Goal: Task Accomplishment & Management: Complete application form

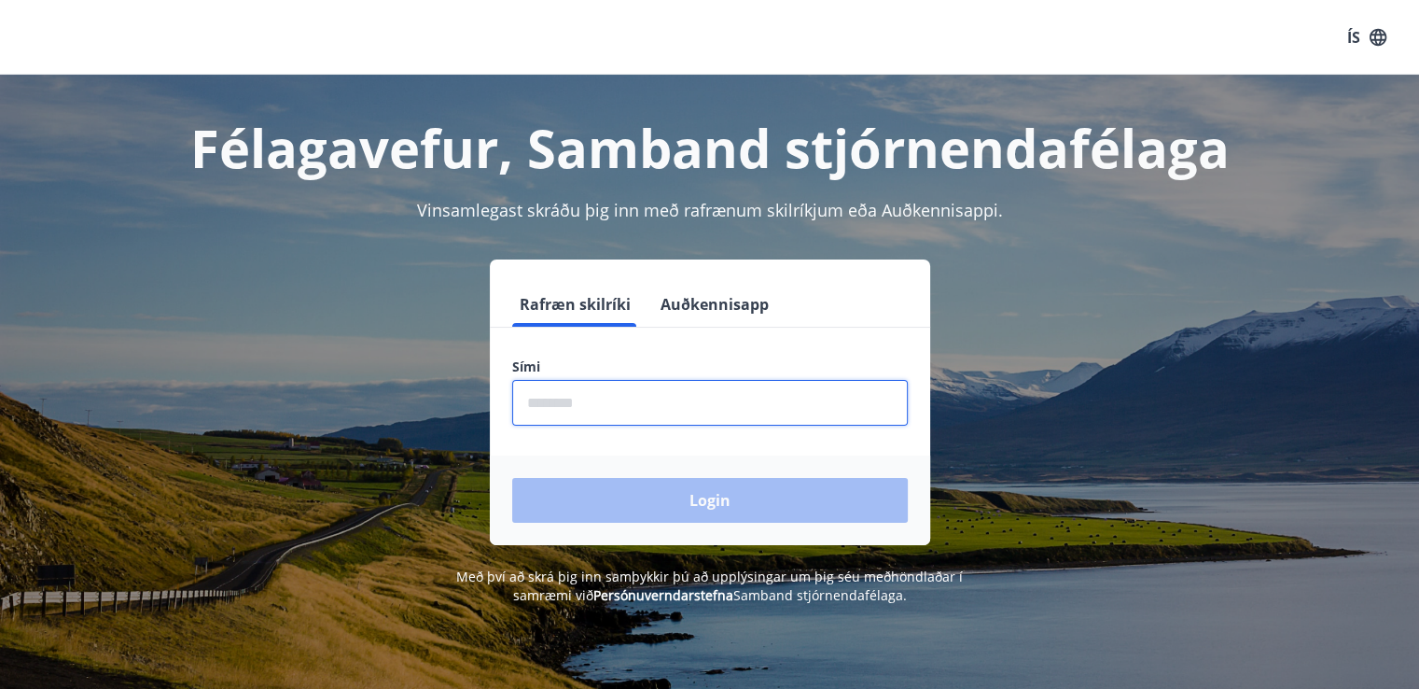
drag, startPoint x: 773, startPoint y: 392, endPoint x: 791, endPoint y: 389, distance: 18.9
click at [776, 392] on input "phone" at bounding box center [710, 403] width 396 height 46
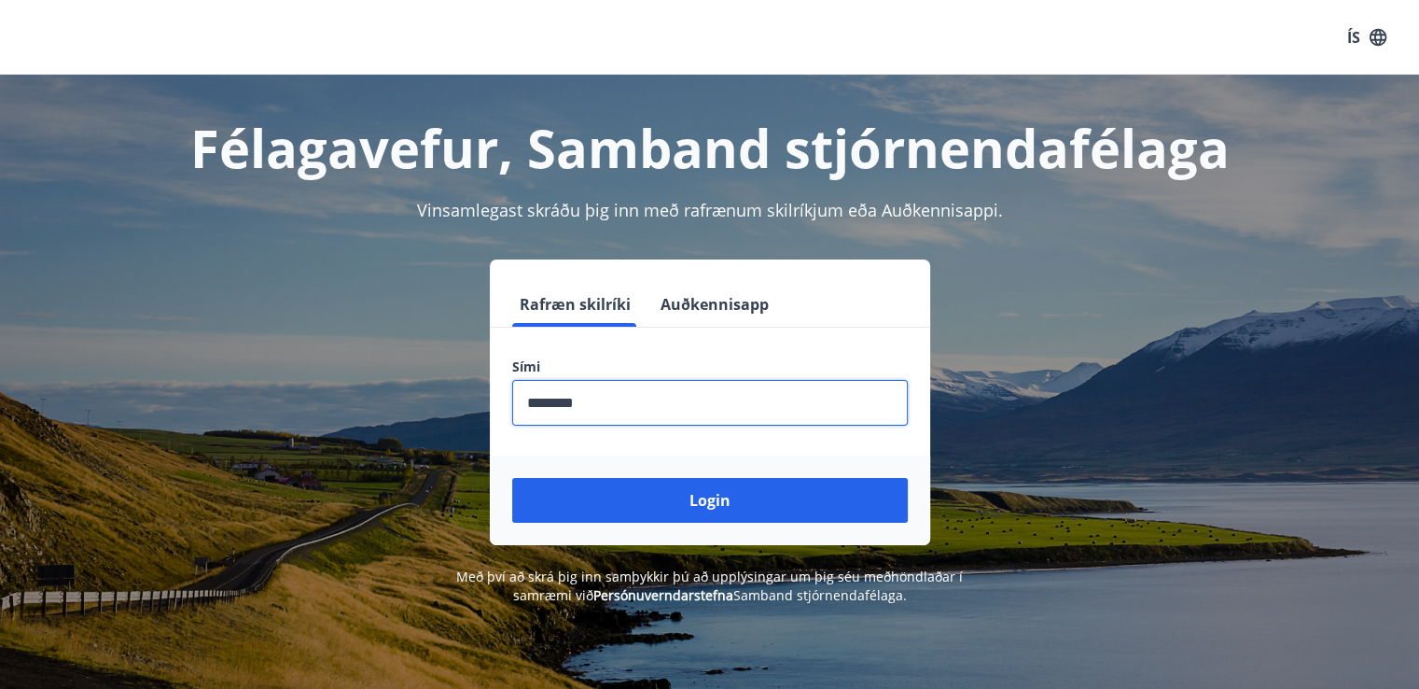
type input "********"
click at [512, 478] on button "Login" at bounding box center [710, 500] width 396 height 45
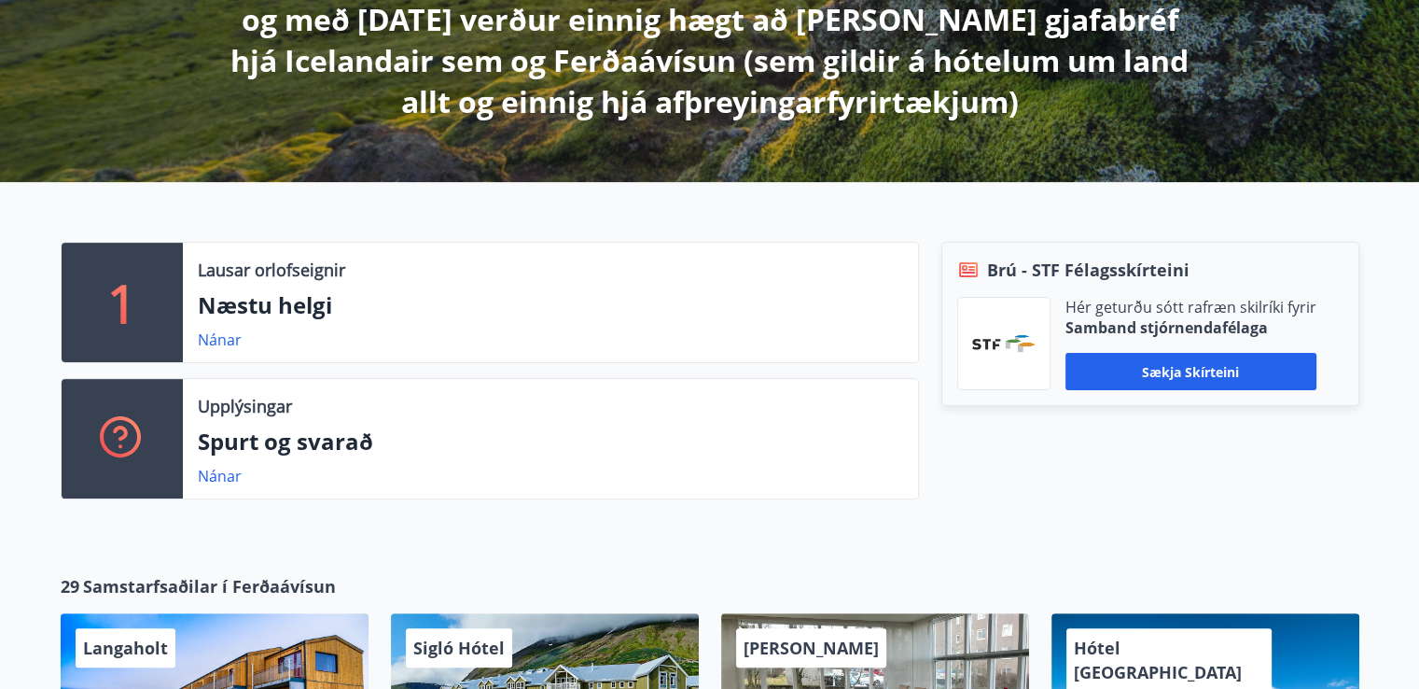
scroll to position [454, 0]
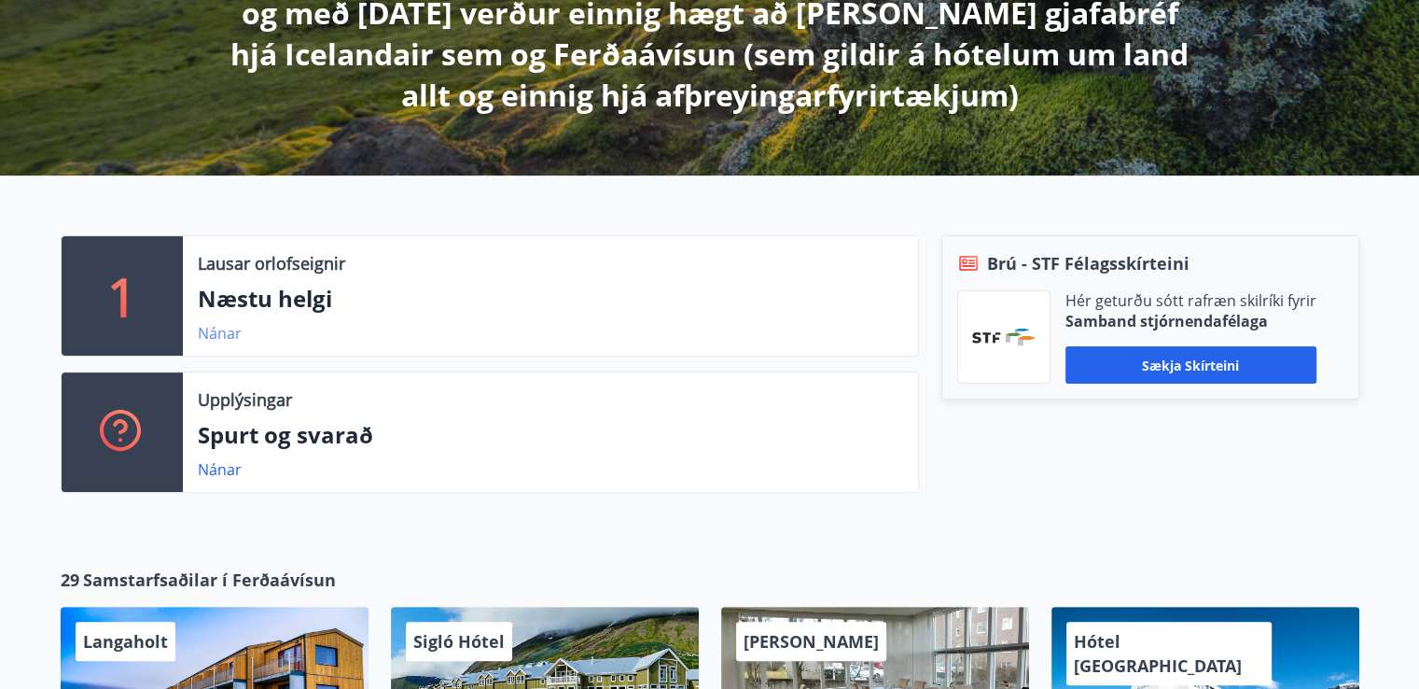
click at [216, 332] on link "Nánar" at bounding box center [220, 333] width 44 height 21
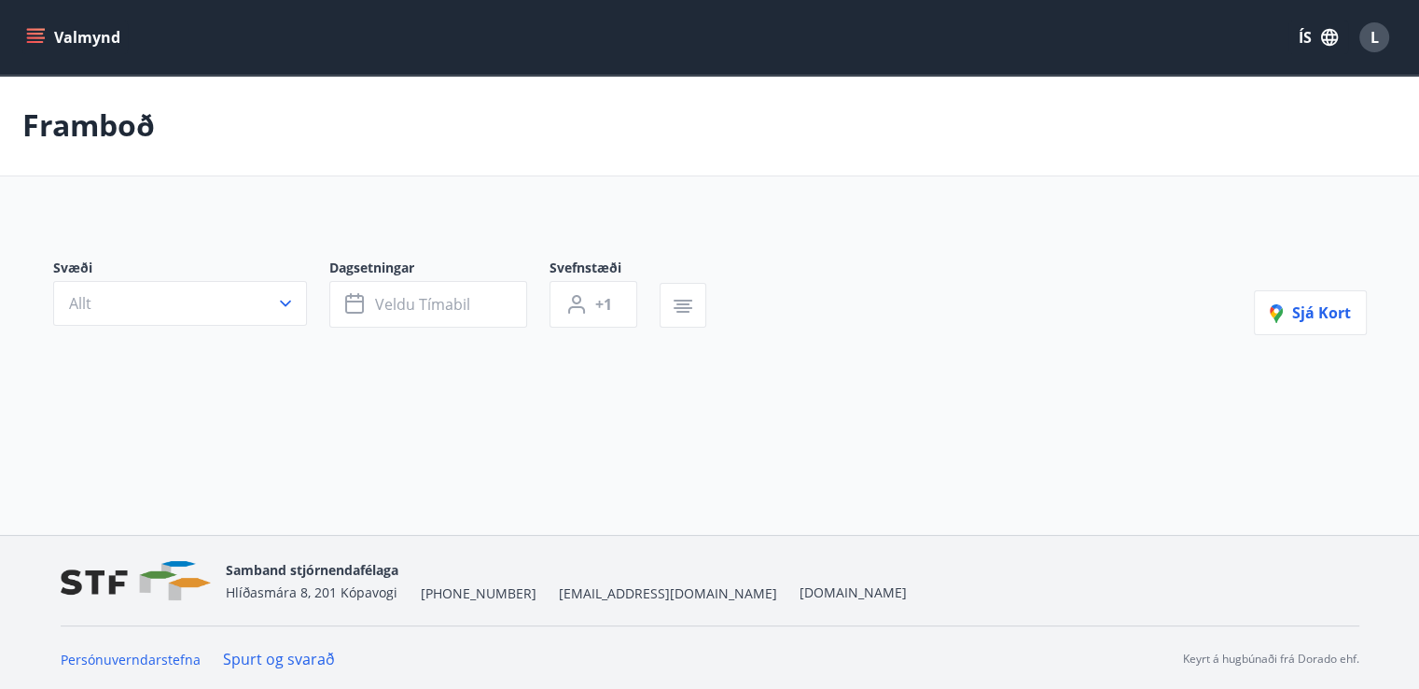
type input "*"
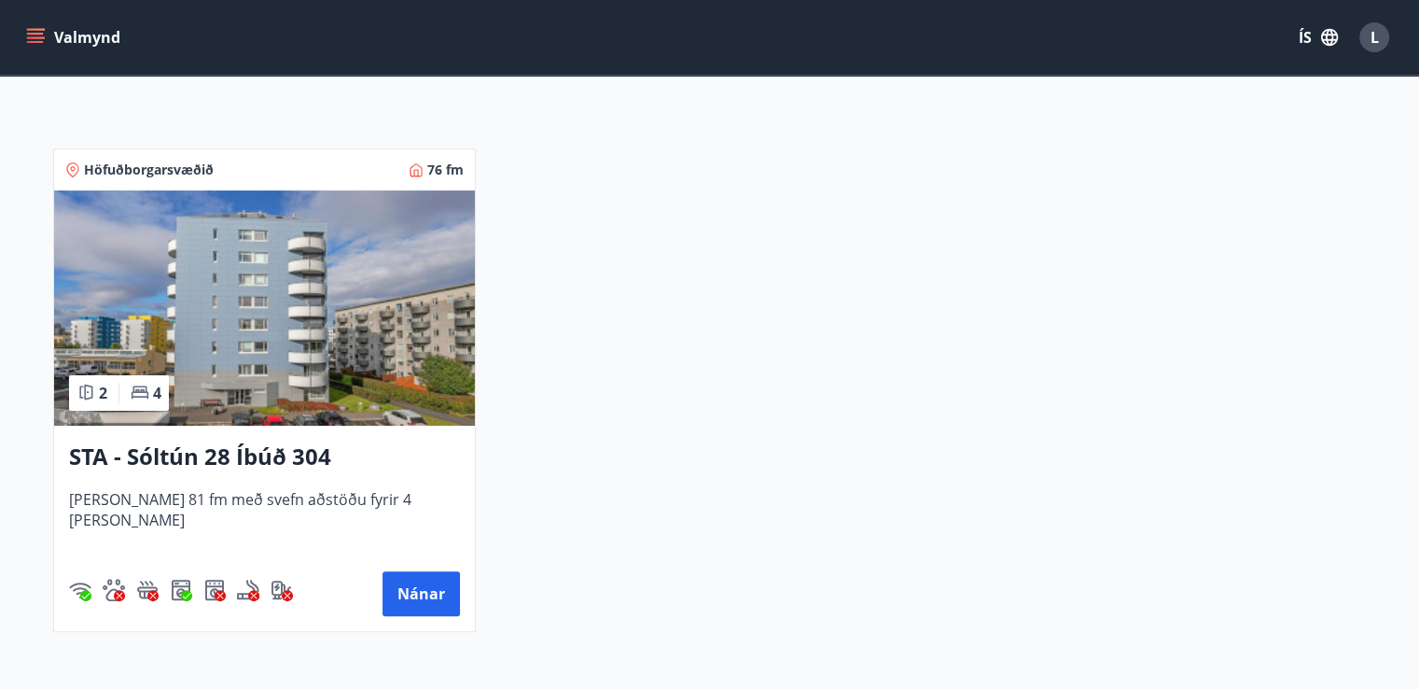
scroll to position [377, 0]
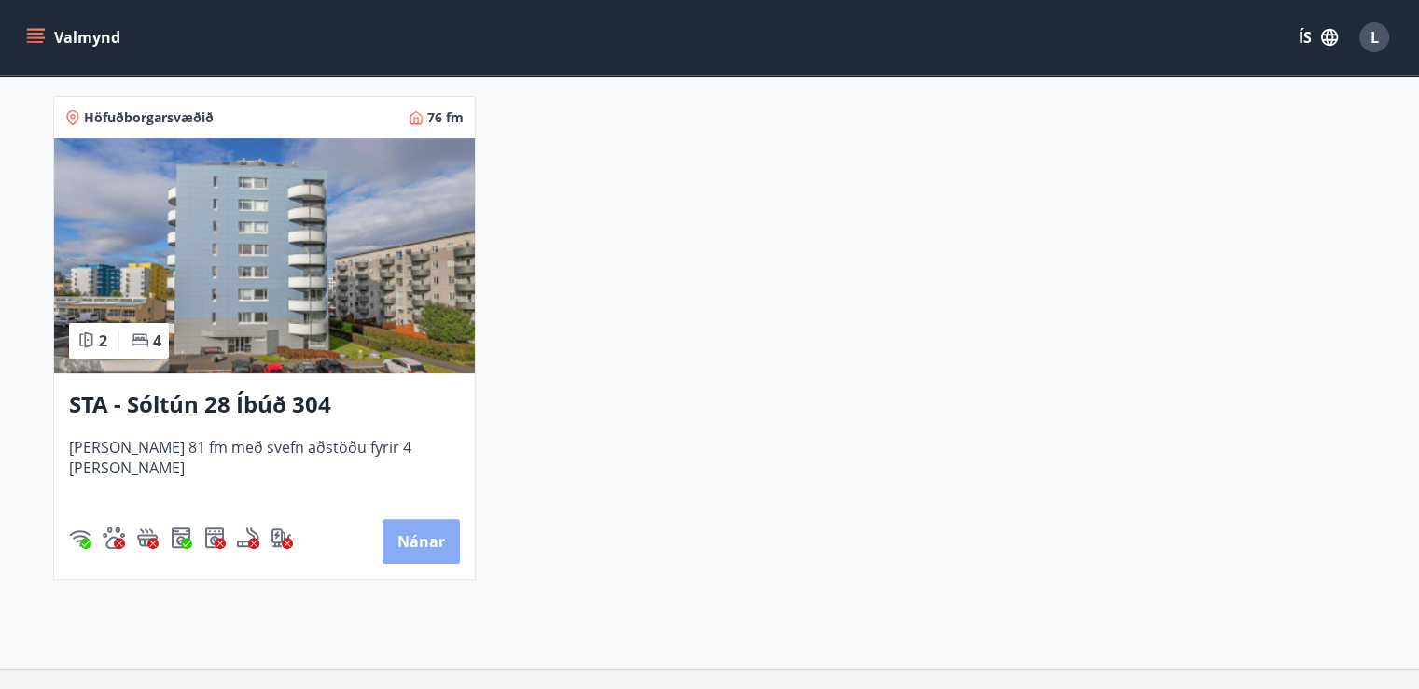
click at [404, 557] on button "Nánar" at bounding box center [421, 541] width 77 height 45
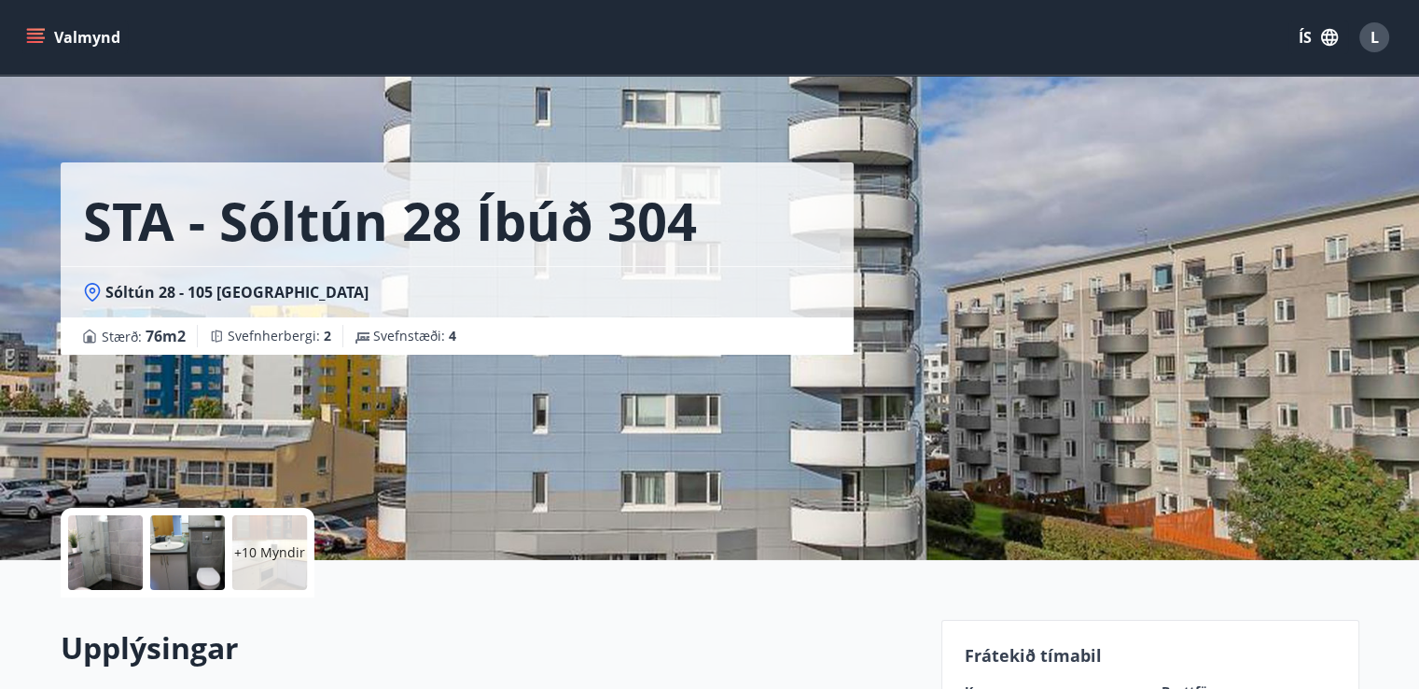
scroll to position [735, 0]
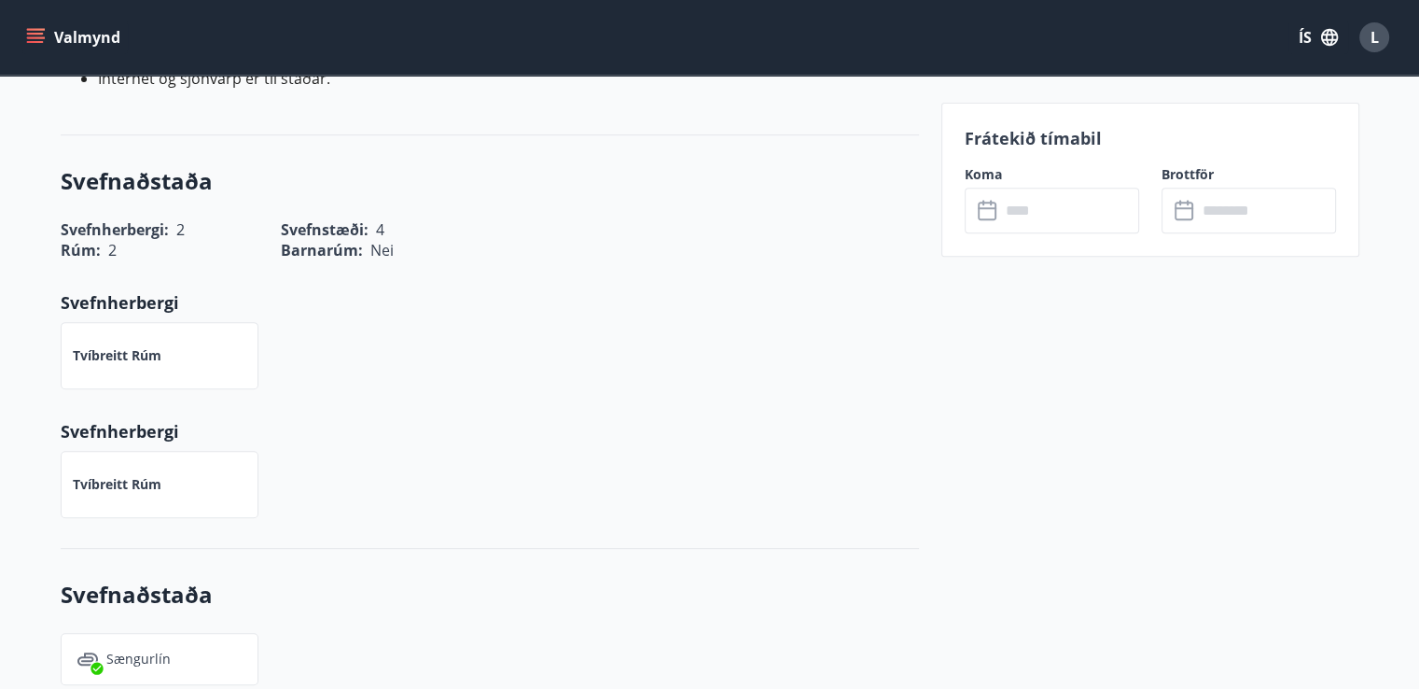
click at [1023, 220] on input "text" at bounding box center [1069, 211] width 139 height 46
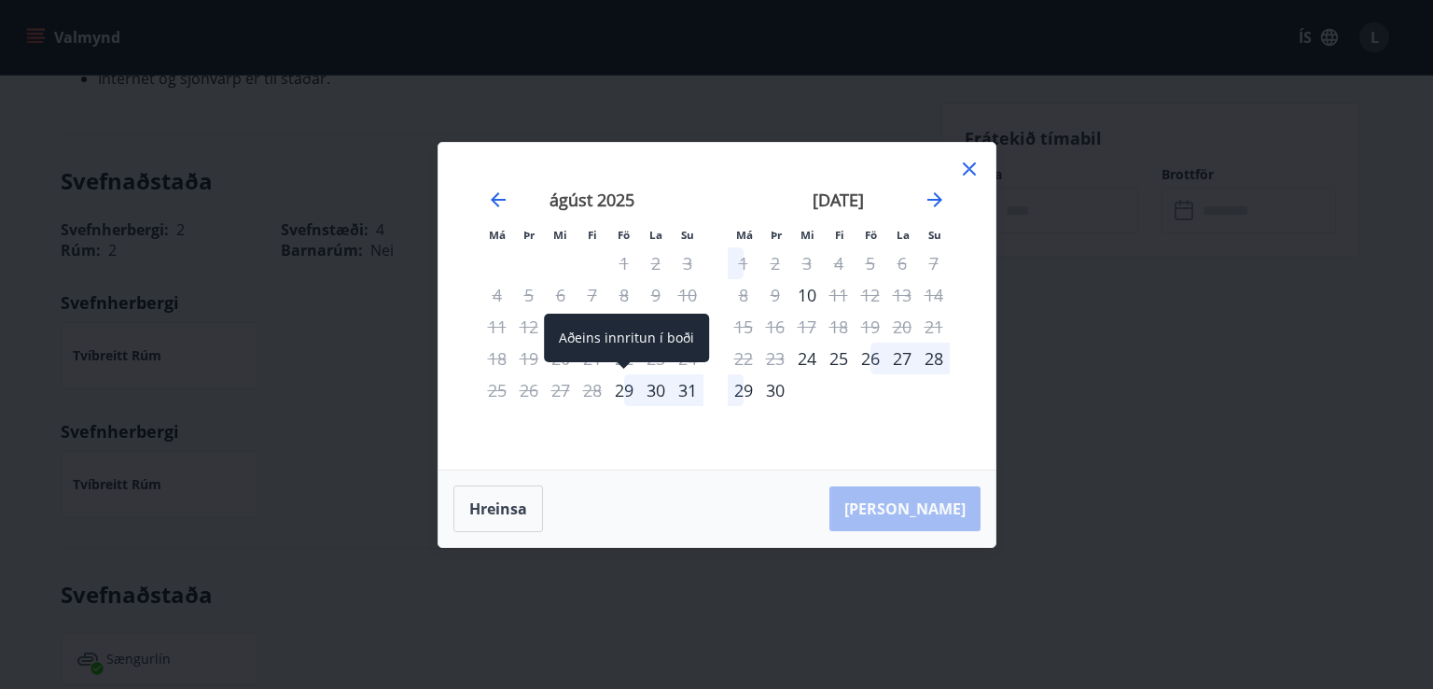
click at [628, 388] on div "29" at bounding box center [624, 390] width 32 height 32
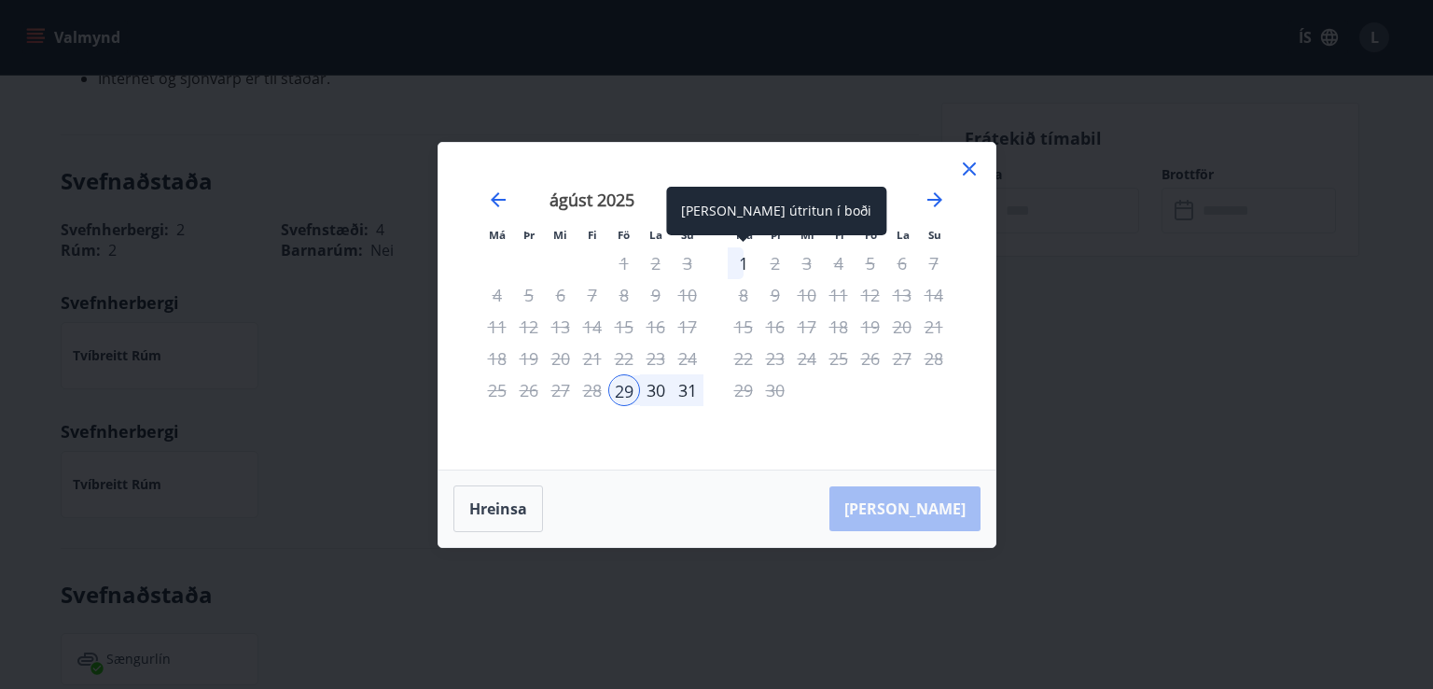
click at [740, 261] on div "1" at bounding box center [744, 263] width 32 height 32
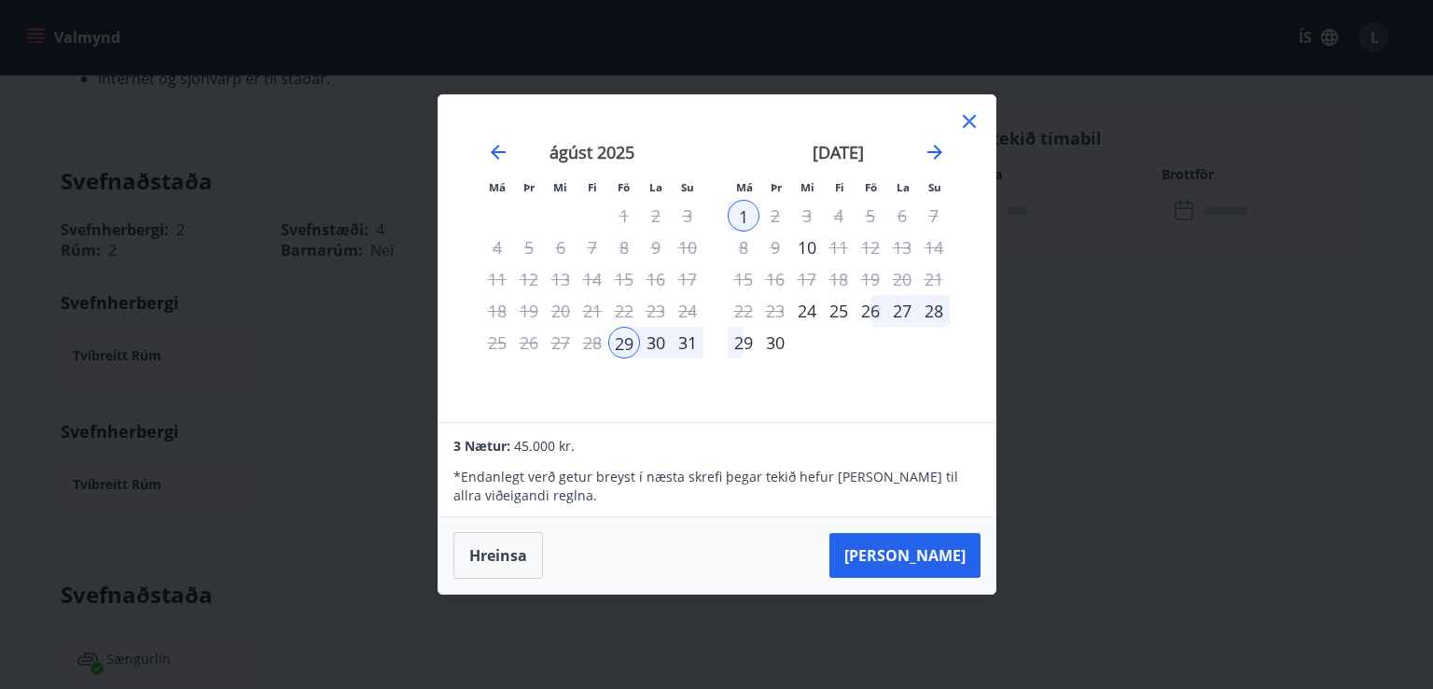
click at [668, 344] on div "30" at bounding box center [656, 343] width 32 height 32
click at [520, 551] on button "Hreinsa" at bounding box center [498, 555] width 90 height 47
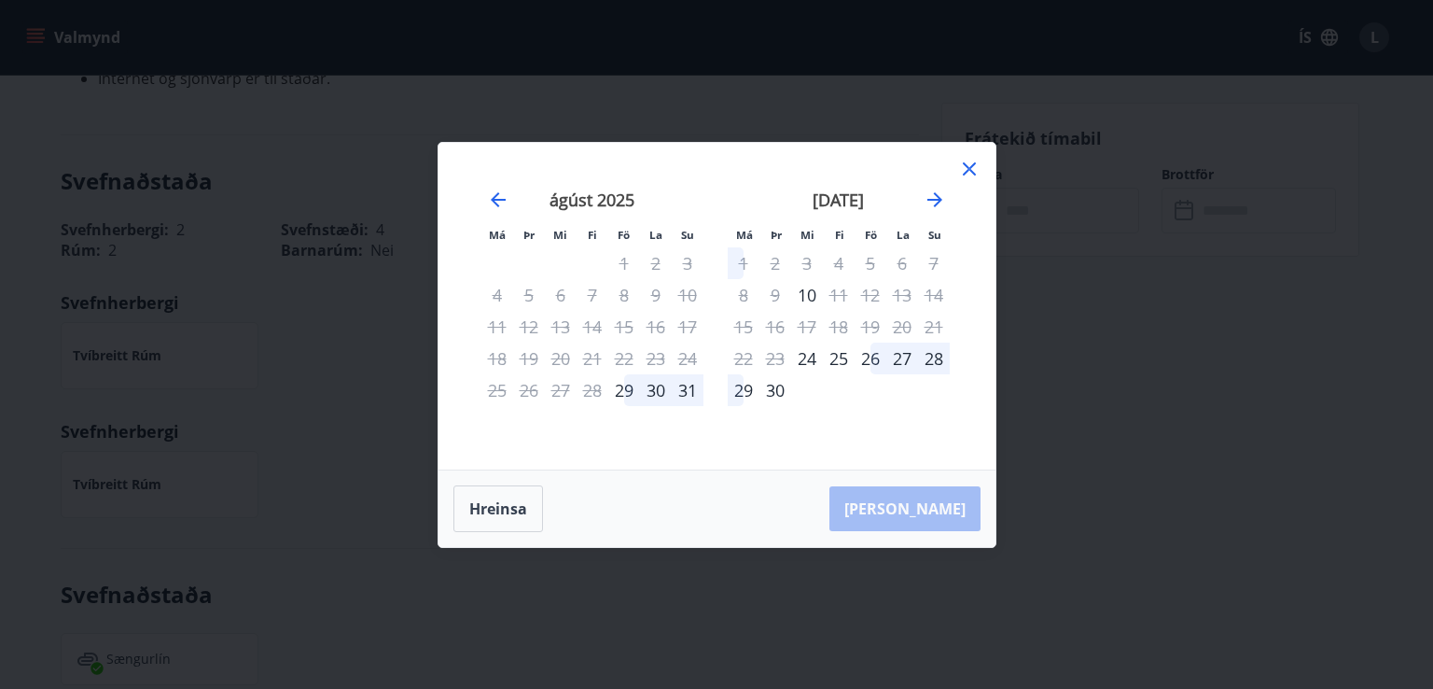
click at [662, 389] on div "30" at bounding box center [656, 390] width 32 height 32
click at [675, 388] on div "31" at bounding box center [688, 390] width 32 height 32
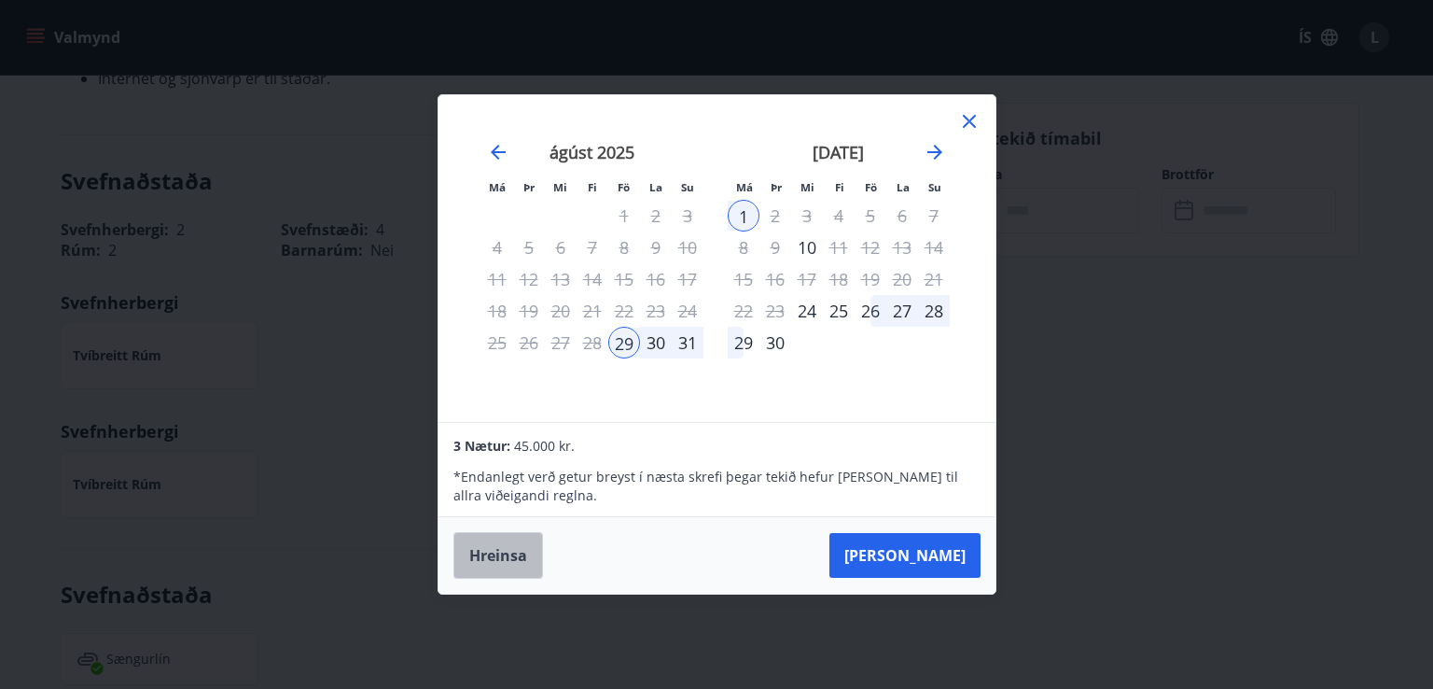
click at [511, 557] on button "Hreinsa" at bounding box center [498, 555] width 90 height 47
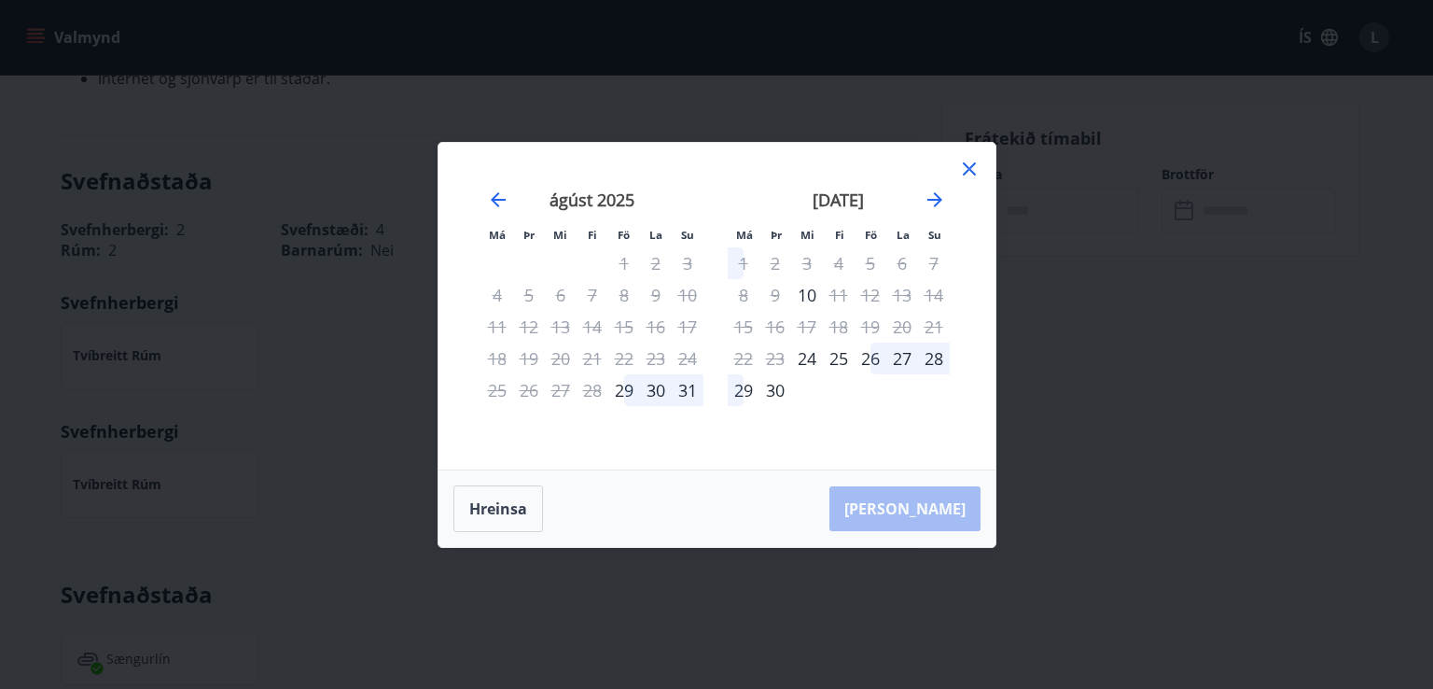
click at [664, 392] on div "30" at bounding box center [656, 390] width 32 height 32
click at [692, 389] on div "31" at bounding box center [688, 390] width 32 height 32
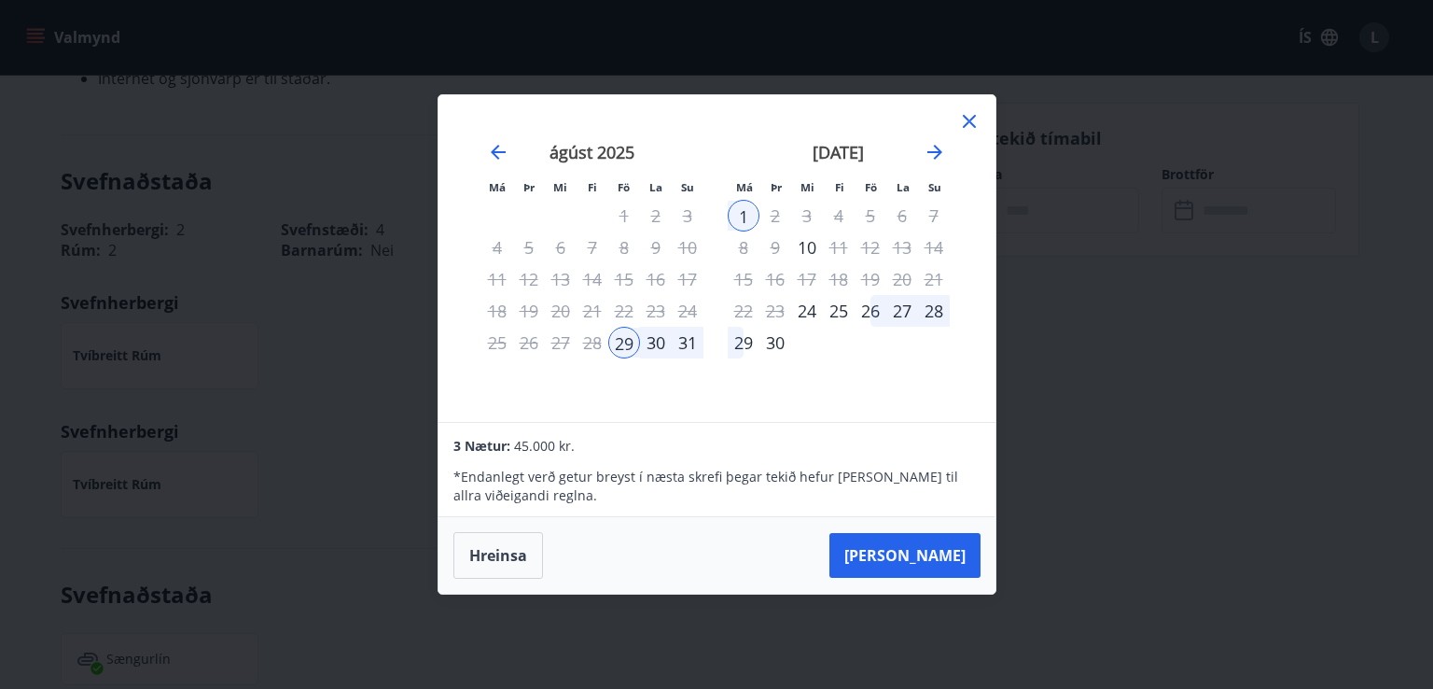
click at [963, 120] on icon at bounding box center [969, 121] width 22 height 22
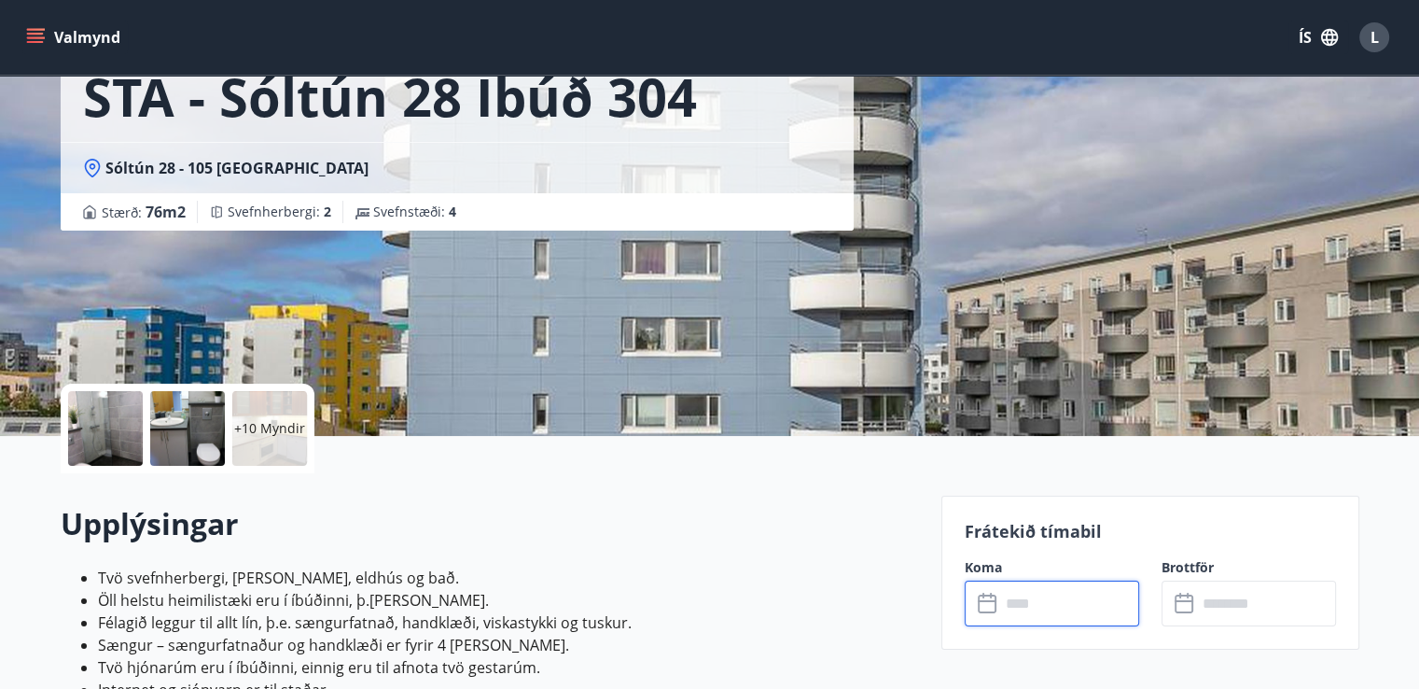
scroll to position [0, 0]
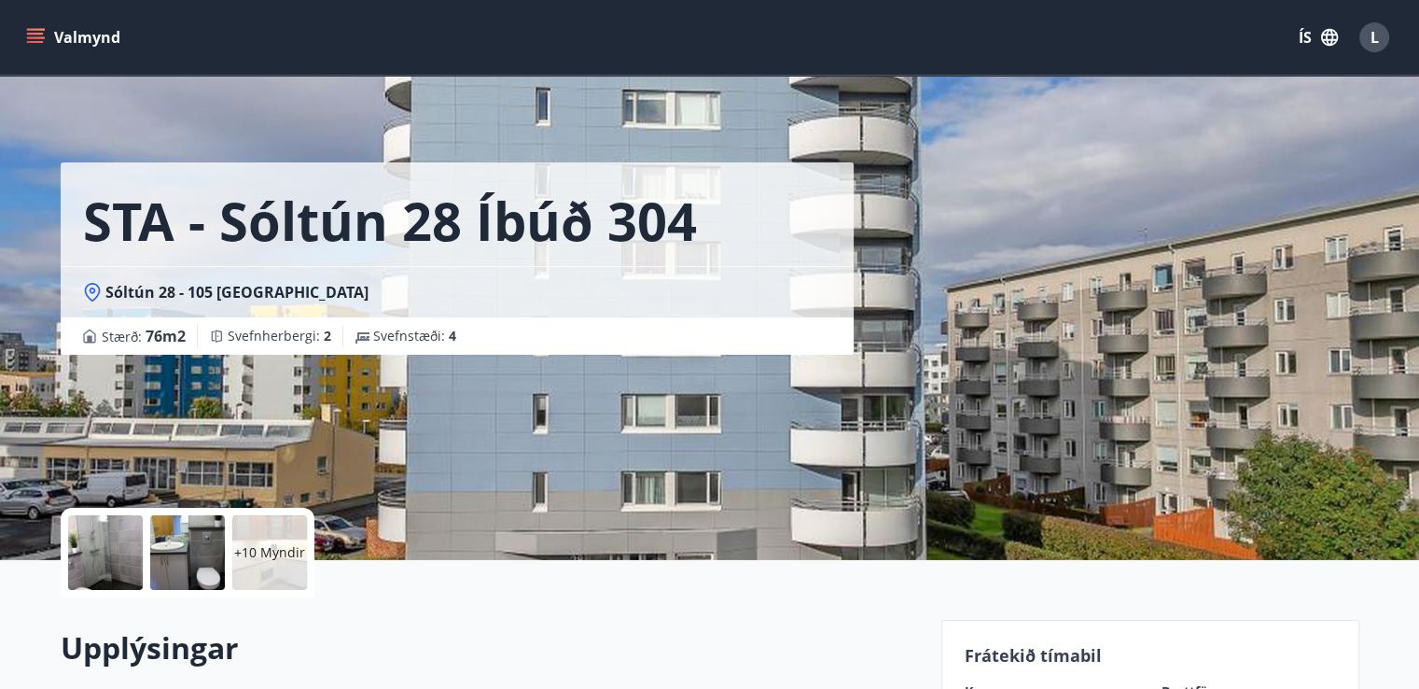
click at [28, 34] on icon "menu" at bounding box center [35, 34] width 17 height 2
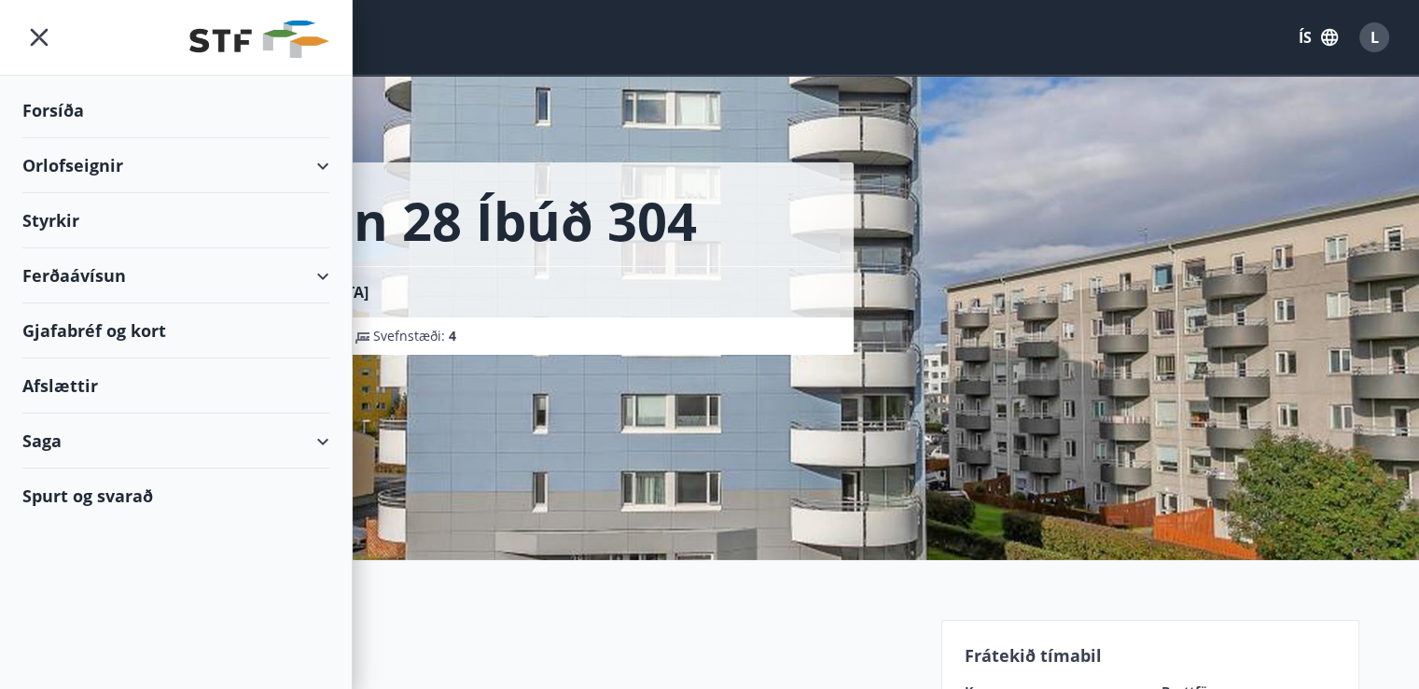
click at [78, 138] on div "Styrkir" at bounding box center [175, 110] width 307 height 55
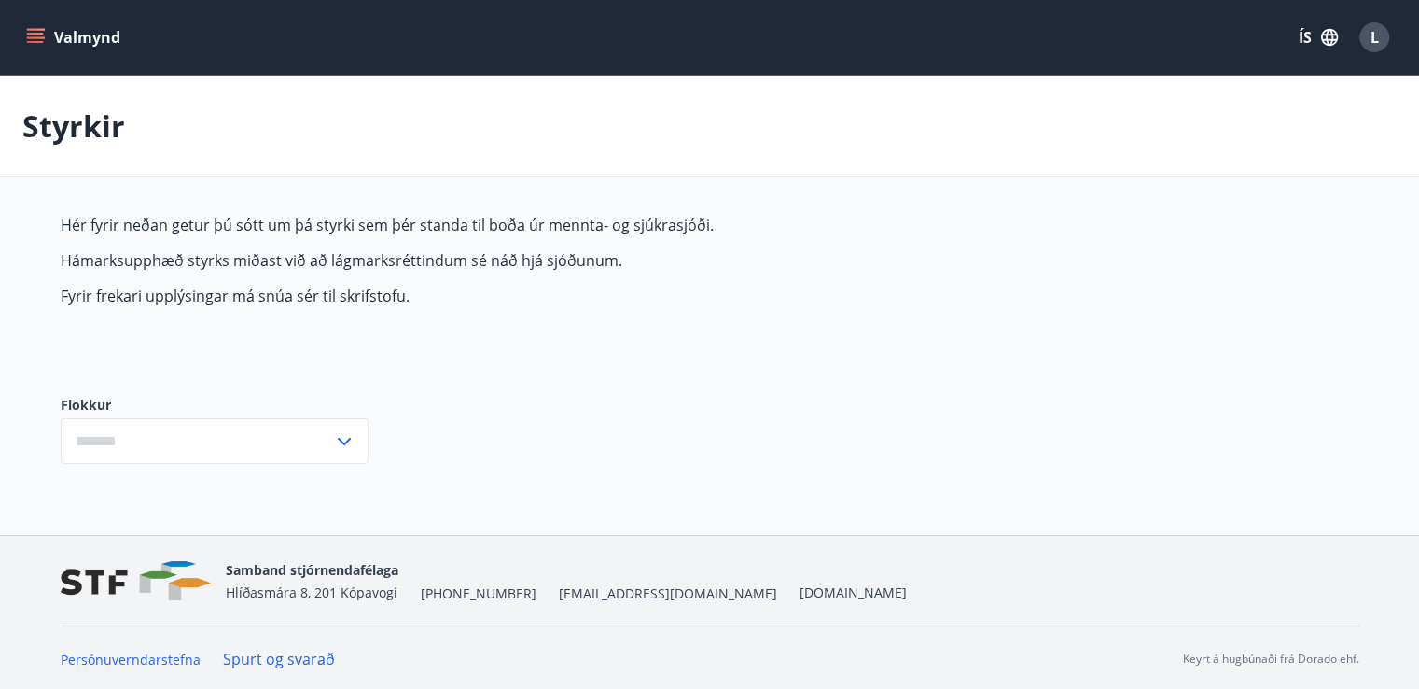
type input "***"
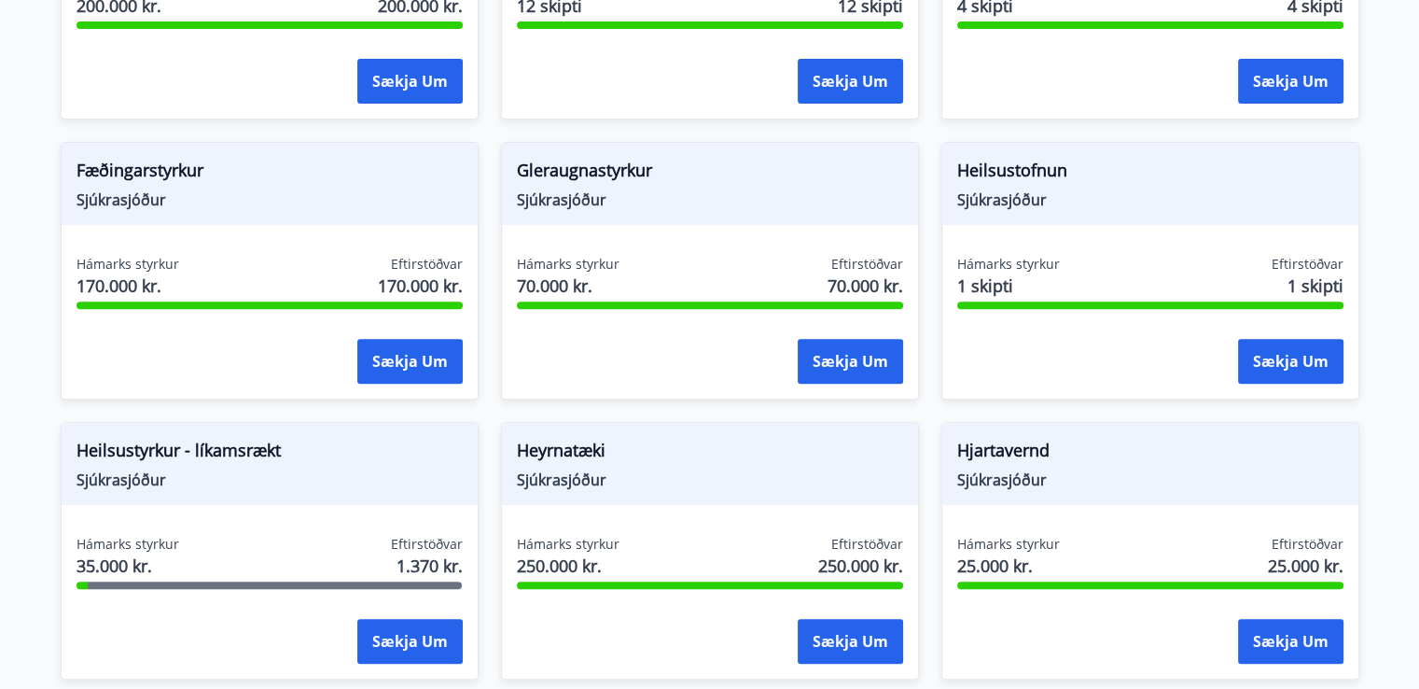
scroll to position [657, 0]
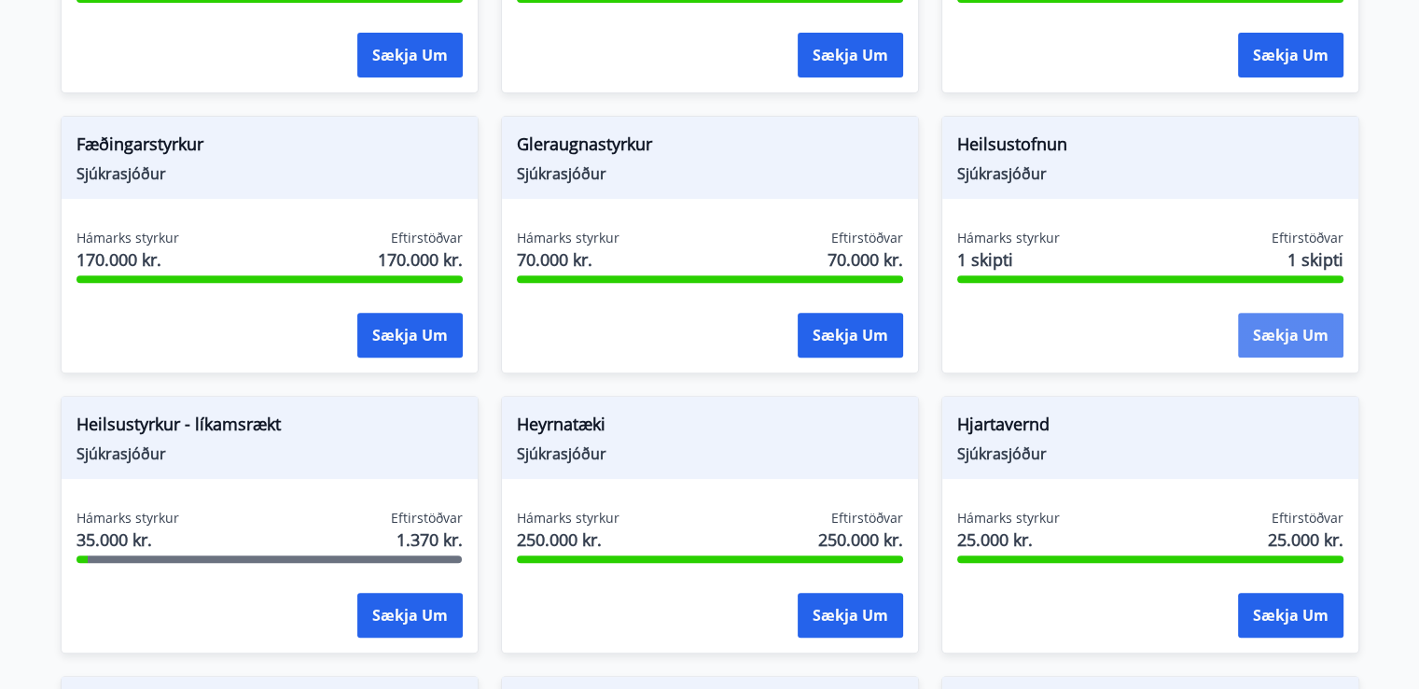
click at [1255, 336] on button "Sækja um" at bounding box center [1290, 335] width 105 height 45
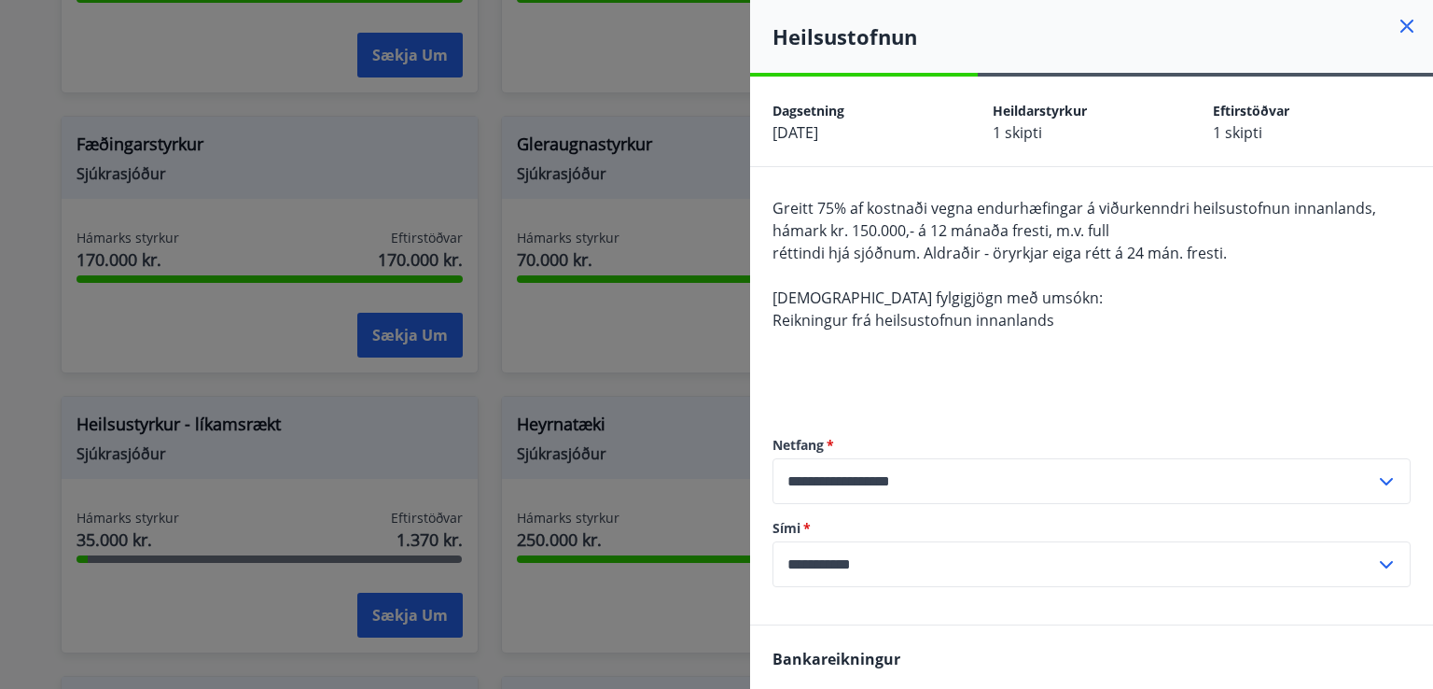
click at [1396, 35] on icon at bounding box center [1407, 26] width 22 height 22
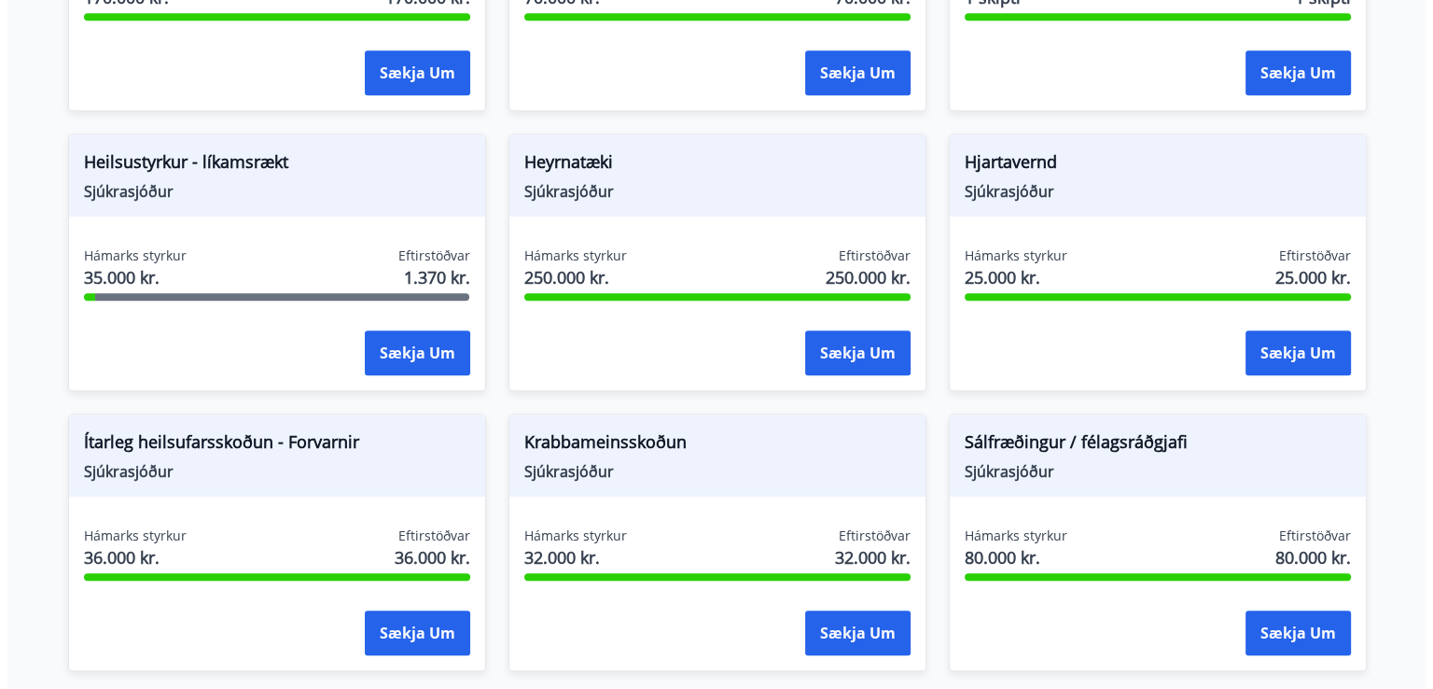
scroll to position [933, 0]
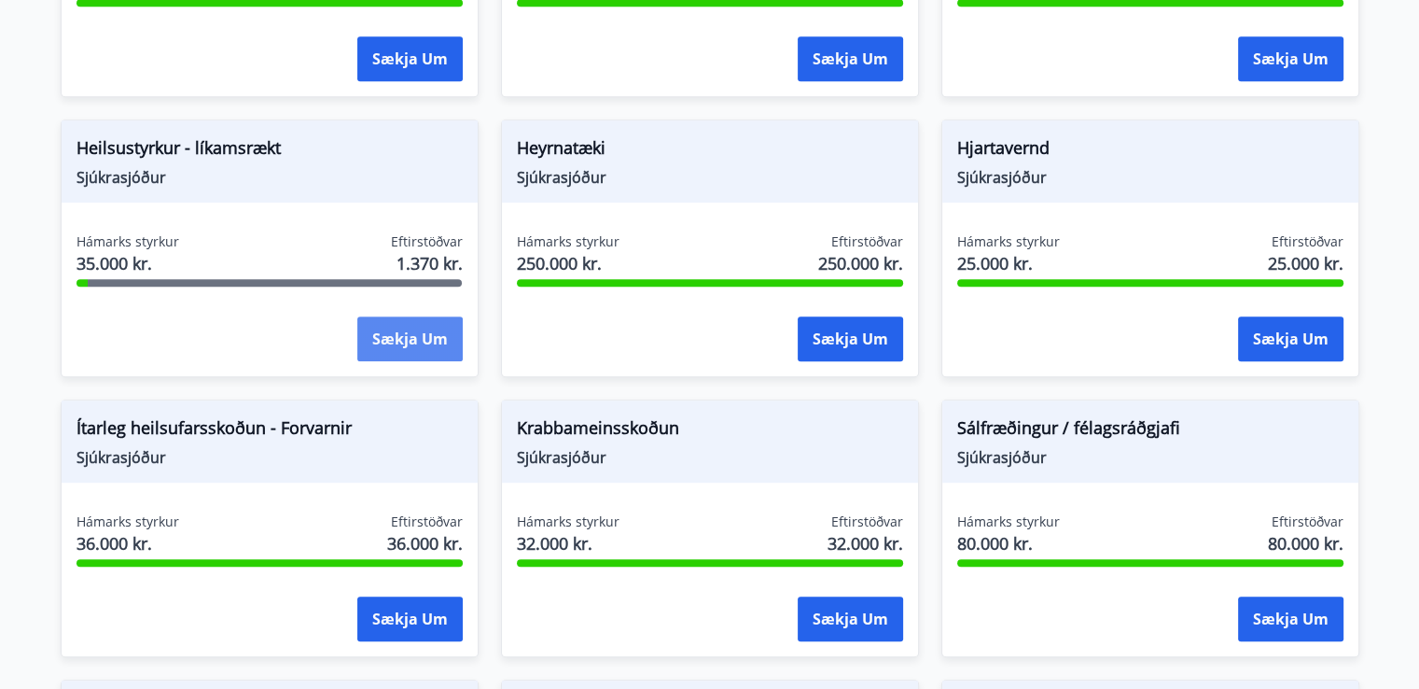
click at [392, 352] on button "Sækja um" at bounding box center [409, 338] width 105 height 45
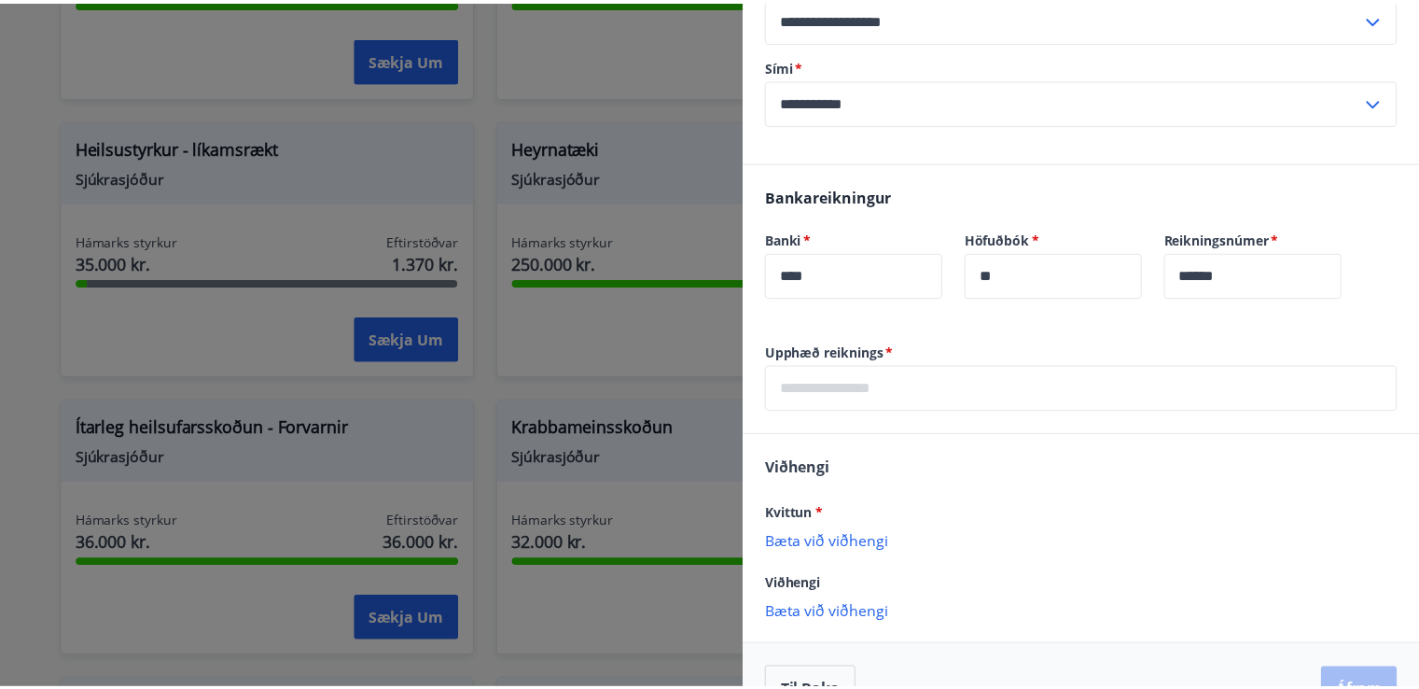
scroll to position [0, 0]
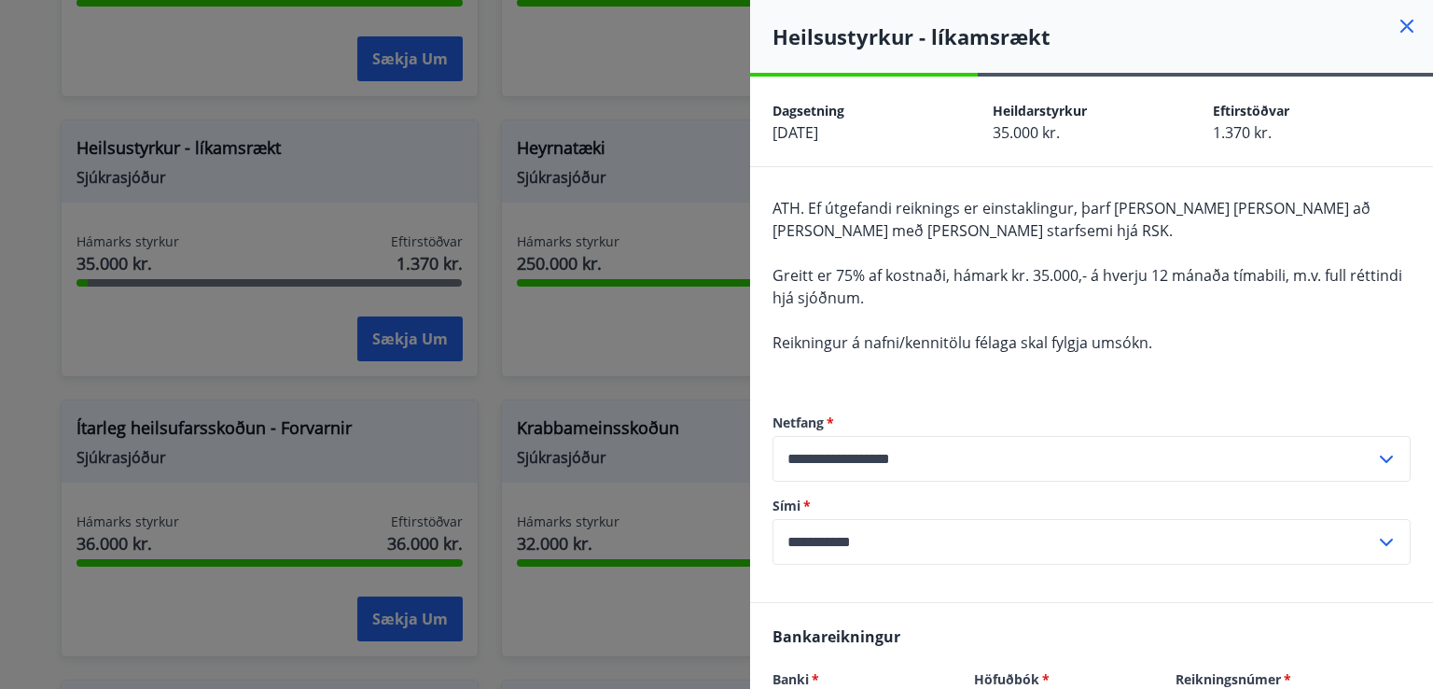
click at [1396, 20] on icon at bounding box center [1407, 26] width 22 height 22
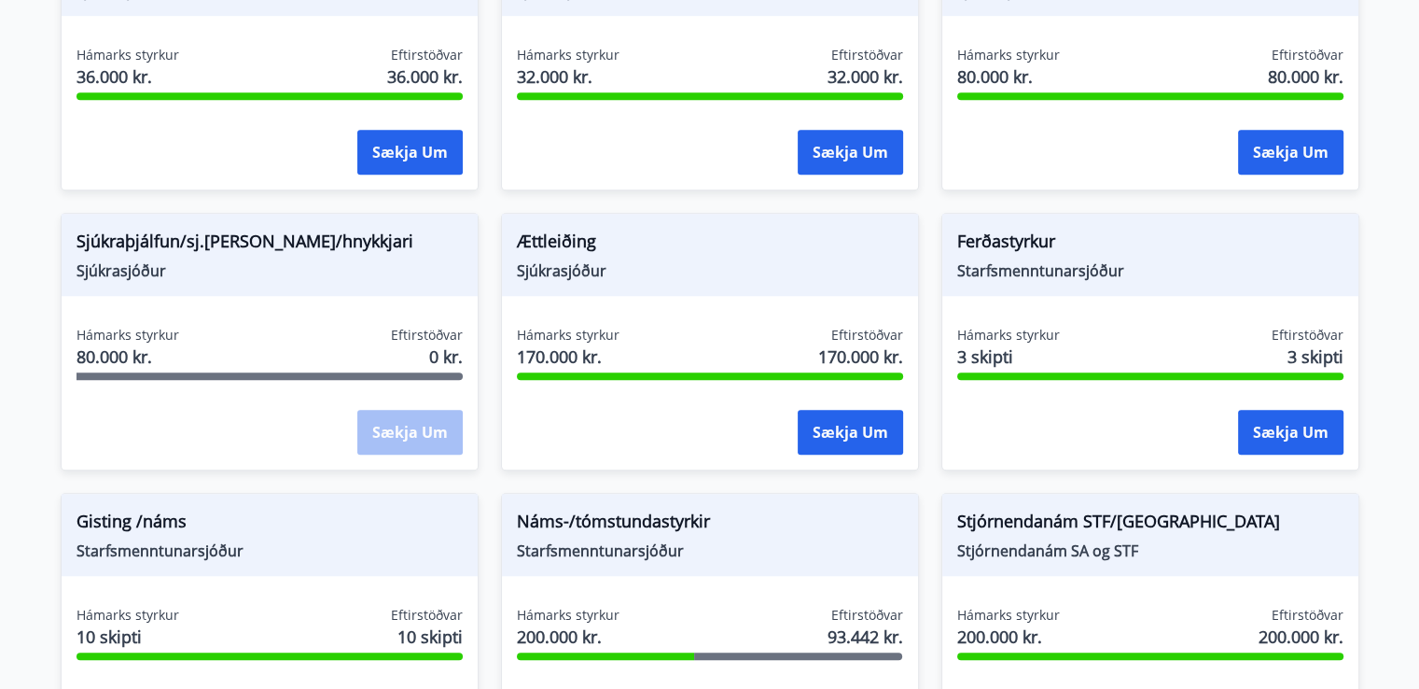
scroll to position [1407, 0]
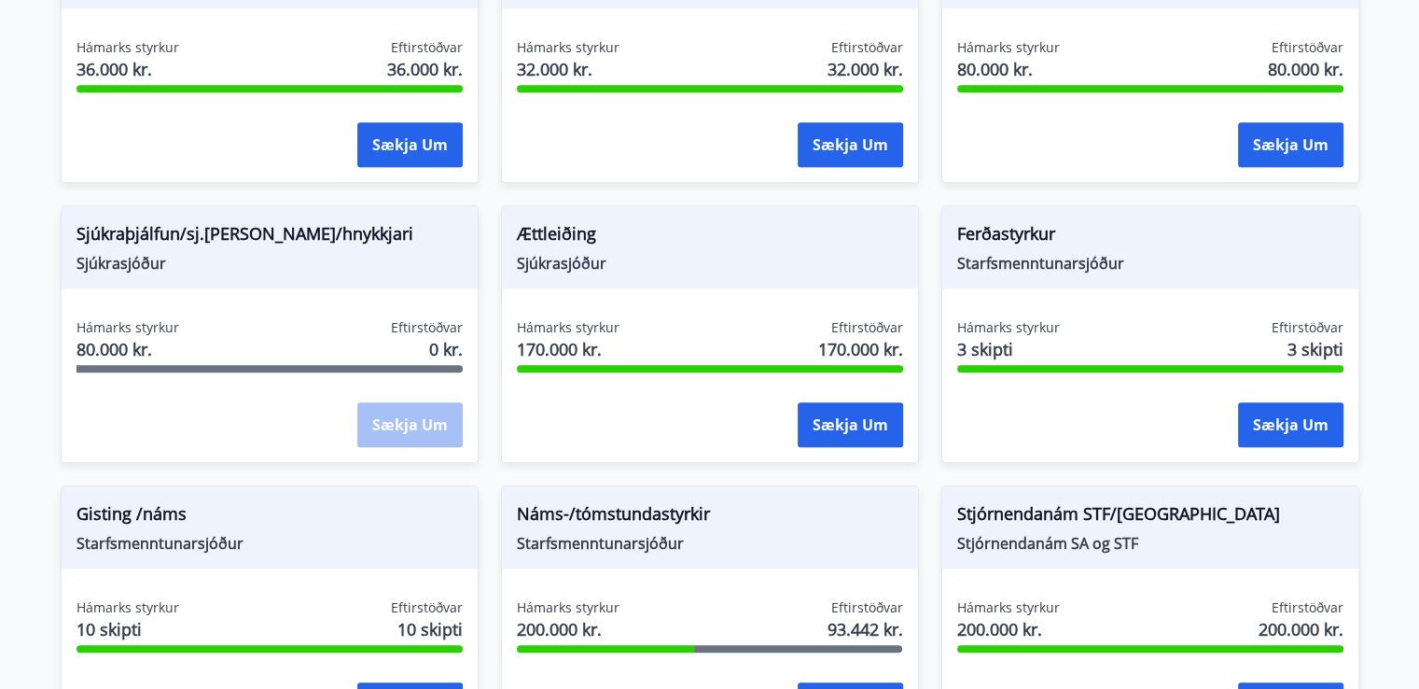
click at [203, 350] on div "Hámarks styrkur 80.000 kr. Eftirstöðvar 0 kr." at bounding box center [270, 341] width 386 height 47
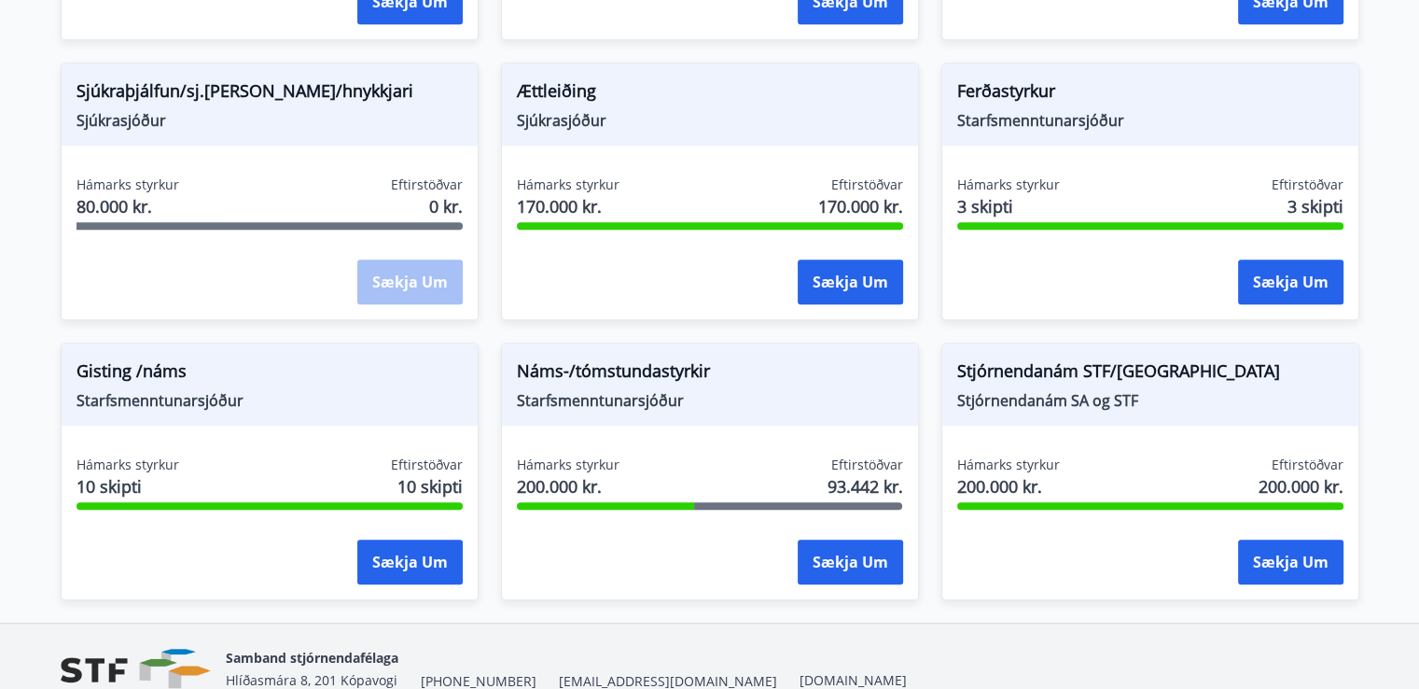
scroll to position [1584, 0]
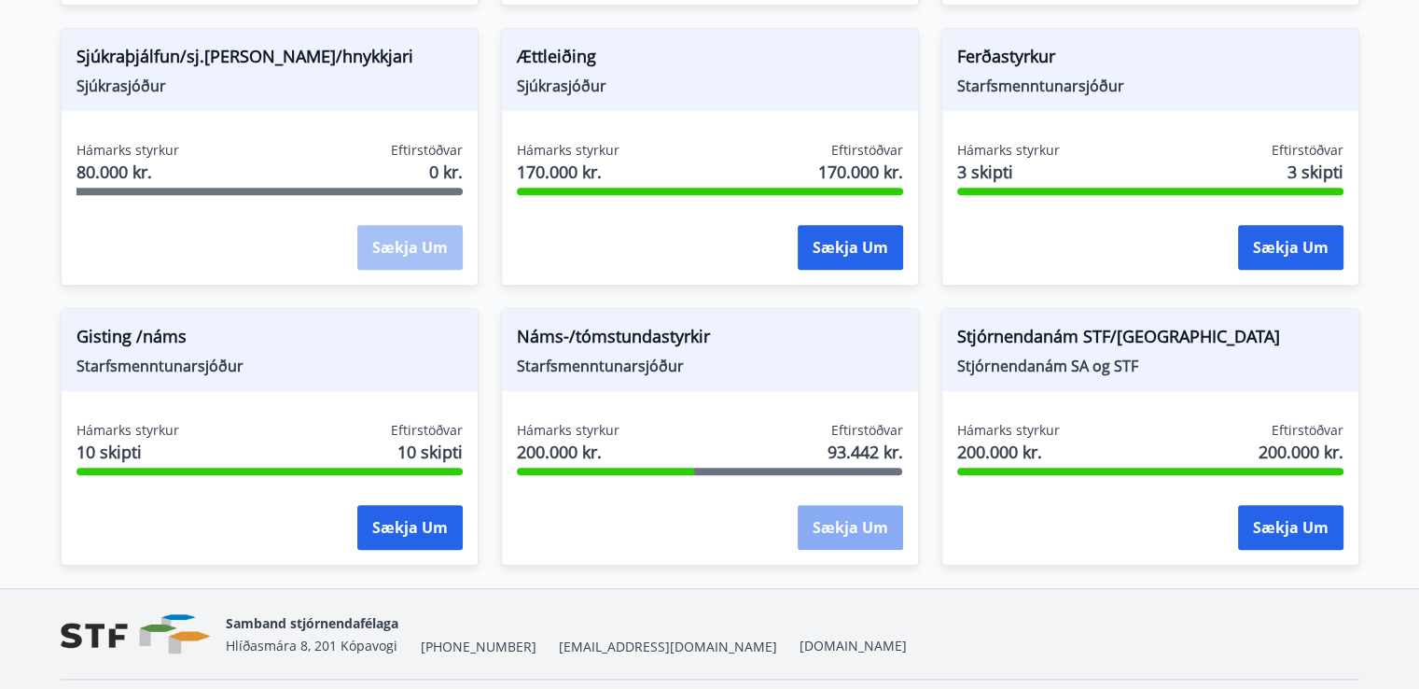
click at [872, 525] on button "Sækja um" at bounding box center [850, 527] width 105 height 45
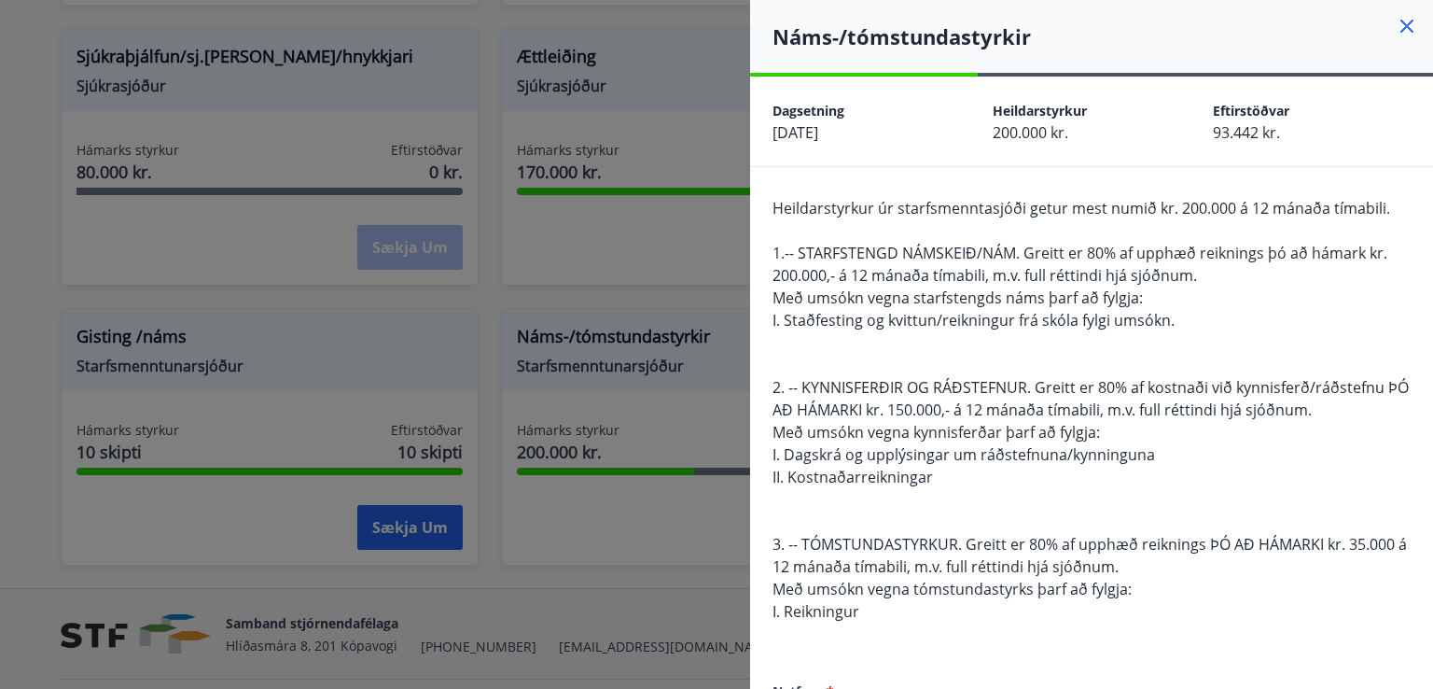
click at [1396, 31] on icon at bounding box center [1407, 26] width 22 height 22
